Goal: Task Accomplishment & Management: Manage account settings

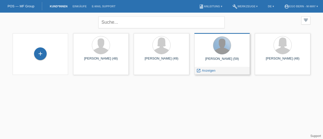
click at [221, 51] on div at bounding box center [222, 46] width 18 height 18
click at [215, 68] on div "launch Anzeigen" at bounding box center [205, 71] width 23 height 8
click at [209, 71] on span "Anzeigen" at bounding box center [209, 71] width 14 height 4
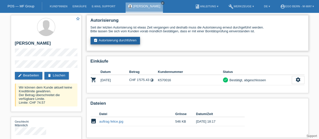
click at [110, 41] on link "assignment_turned_in Autorisierung durchführen" at bounding box center [115, 41] width 50 height 8
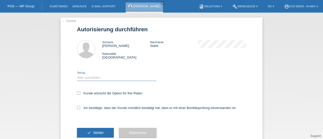
click at [82, 78] on select "Bitte auswählen CHF 1.00 - CHF 499.00 CHF 500.00 - CHF 1'999.00 CHF 2'000.00 - …" at bounding box center [116, 78] width 79 height 6
select select "2"
click at [77, 75] on select "Bitte auswählen CHF 1.00 - CHF 499.00 CHF 500.00 - CHF 1'999.00 CHF 2'000.00 - …" at bounding box center [116, 78] width 79 height 6
click at [78, 92] on icon at bounding box center [78, 92] width 3 height 3
click at [78, 92] on input "Kunde wünscht die Option für fixe Raten" at bounding box center [78, 92] width 3 height 3
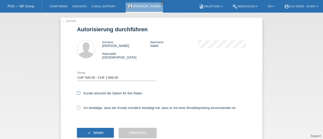
checkbox input "true"
click at [77, 107] on icon at bounding box center [78, 107] width 3 height 3
click at [77, 107] on input "Ich bestätige, dass der Kunde mündlich bestätigt hat, dass er mit einer Bonität…" at bounding box center [78, 107] width 3 height 3
checkbox input "true"
click at [95, 131] on span "Weiter" at bounding box center [98, 133] width 10 height 4
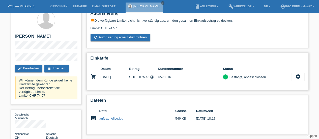
scroll to position [7, 0]
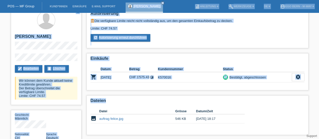
drag, startPoint x: 168, startPoint y: 90, endPoint x: 115, endPoint y: 8, distance: 97.4
click at [115, 8] on body "POS — MF Group Kund*innen Einkäufe E-Mail Support Christoph Stähli close menu" at bounding box center [159, 100] width 319 height 188
click at [164, 58] on h2 "Einkäufe" at bounding box center [197, 60] width 214 height 8
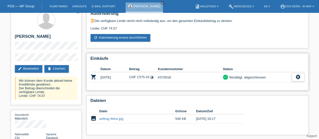
click at [302, 77] on div "settings" at bounding box center [298, 77] width 13 height 8
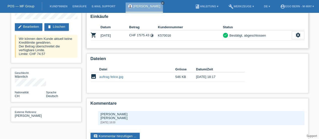
scroll to position [49, 0]
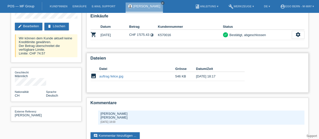
click at [206, 73] on td "11.09.2025 18:17" at bounding box center [216, 76] width 41 height 9
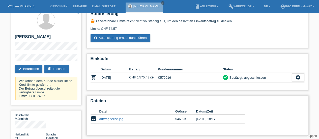
scroll to position [6, 0]
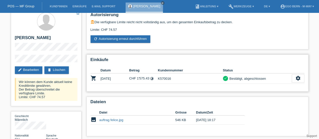
drag, startPoint x: 175, startPoint y: 78, endPoint x: 159, endPoint y: 77, distance: 16.2
click at [159, 77] on td "K570016" at bounding box center [190, 78] width 65 height 10
click at [300, 79] on icon "settings" at bounding box center [298, 78] width 6 height 6
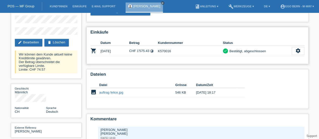
scroll to position [0, 0]
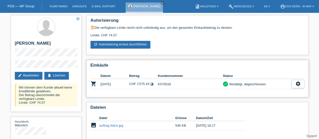
click at [297, 83] on icon "settings" at bounding box center [298, 84] width 6 height 6
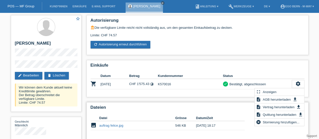
click at [197, 105] on h2 "Dateien" at bounding box center [197, 109] width 214 height 8
click at [163, 94] on div "Einkäufe Datum Betrag Kundennummer Status shopping_cart 11.09.2025 CHF 1'575.43…" at bounding box center [197, 78] width 222 height 37
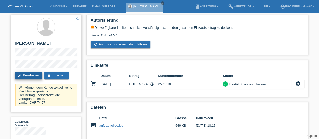
click at [19, 74] on icon "edit" at bounding box center [20, 75] width 4 height 4
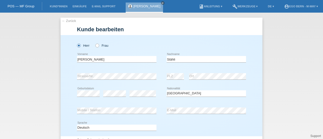
select select "CH"
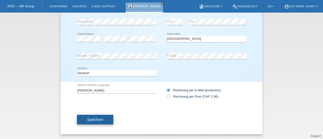
click at [93, 117] on span "Speichern" at bounding box center [95, 119] width 16 height 4
